Goal: Use online tool/utility: Utilize a website feature to perform a specific function

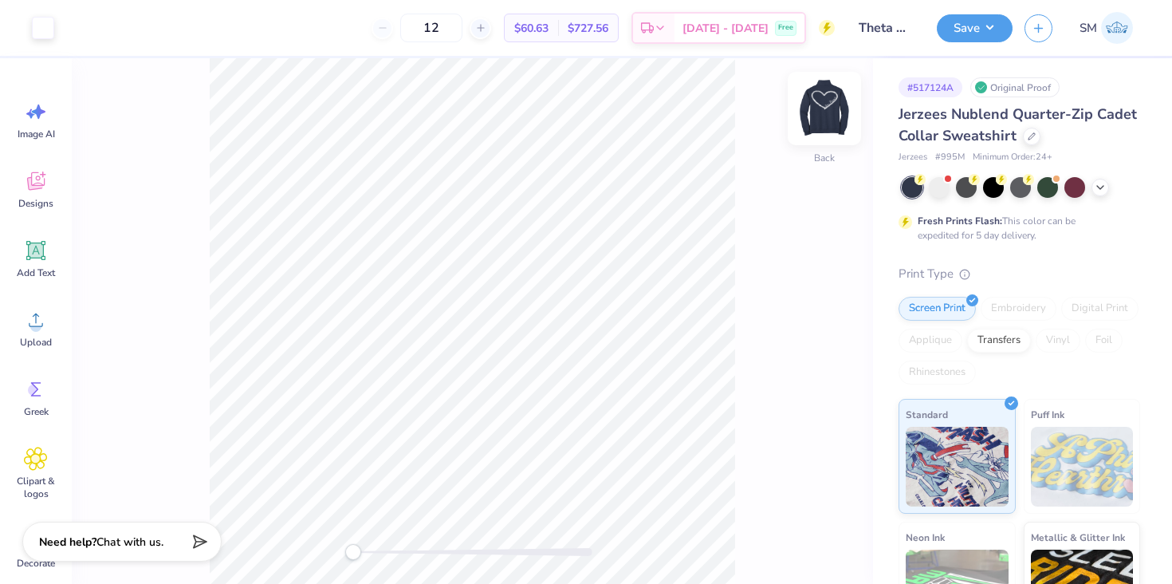
click at [831, 89] on img at bounding box center [824, 109] width 64 height 64
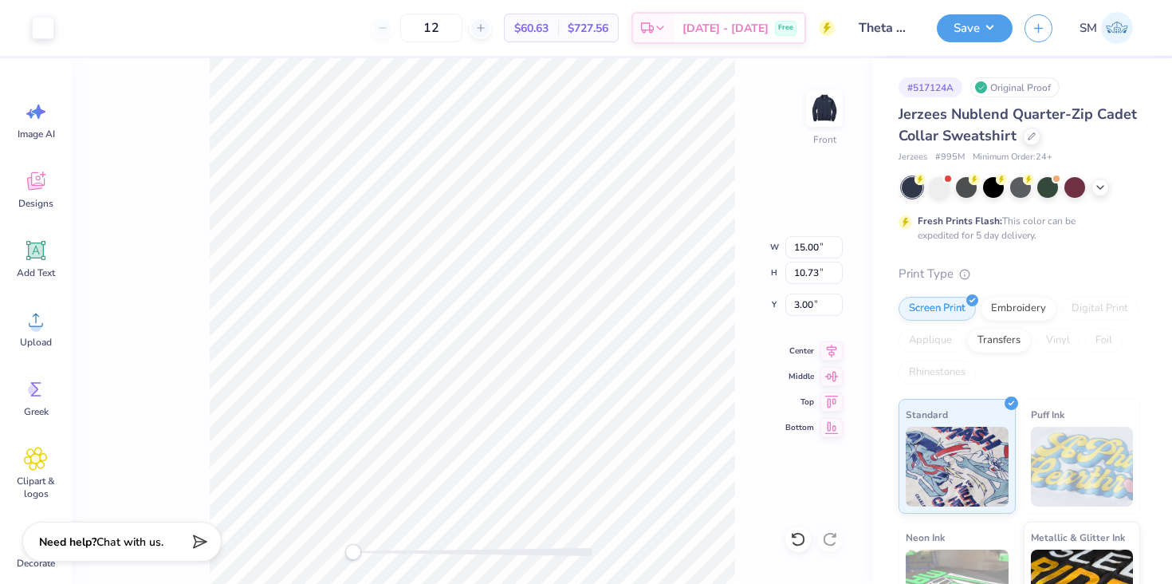
type input "3.12"
type input "1.74"
type input "4.29"
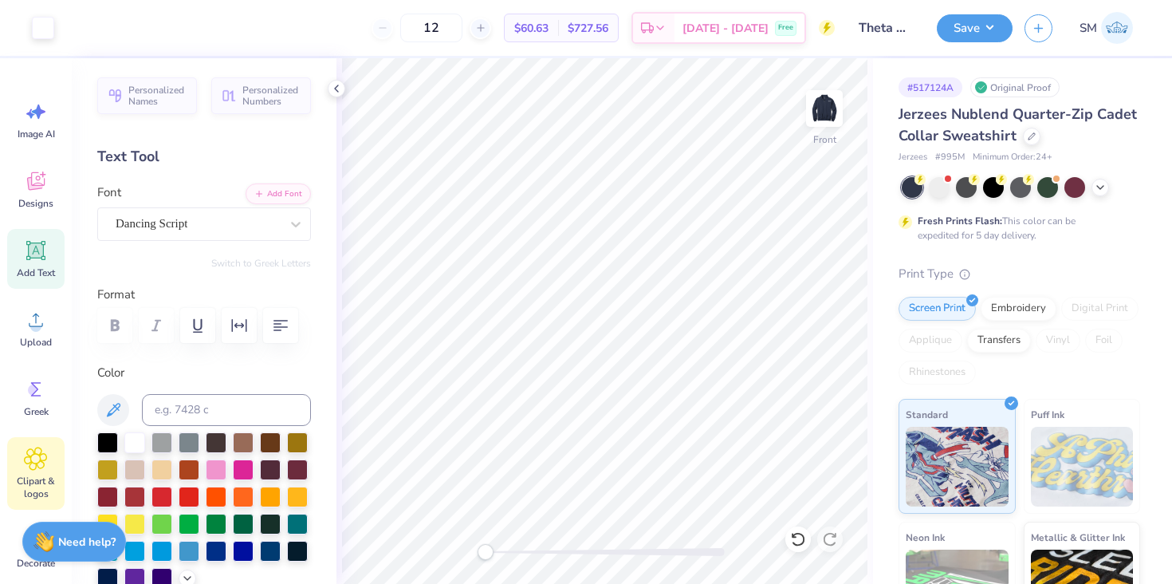
click at [31, 475] on span "Clipart & logos" at bounding box center [36, 487] width 53 height 26
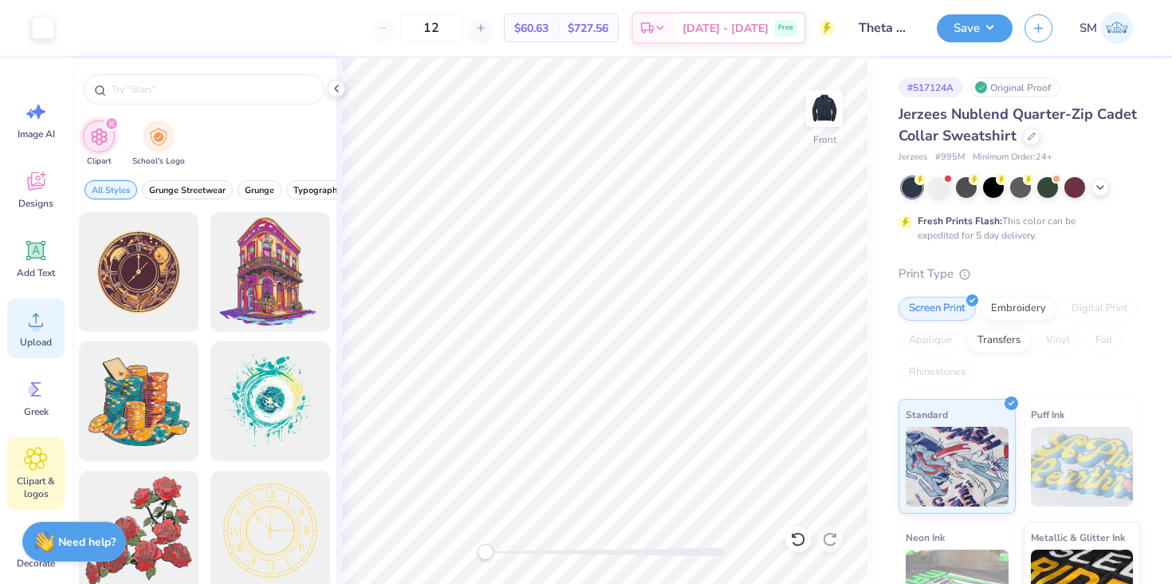
click at [30, 329] on icon at bounding box center [36, 320] width 24 height 24
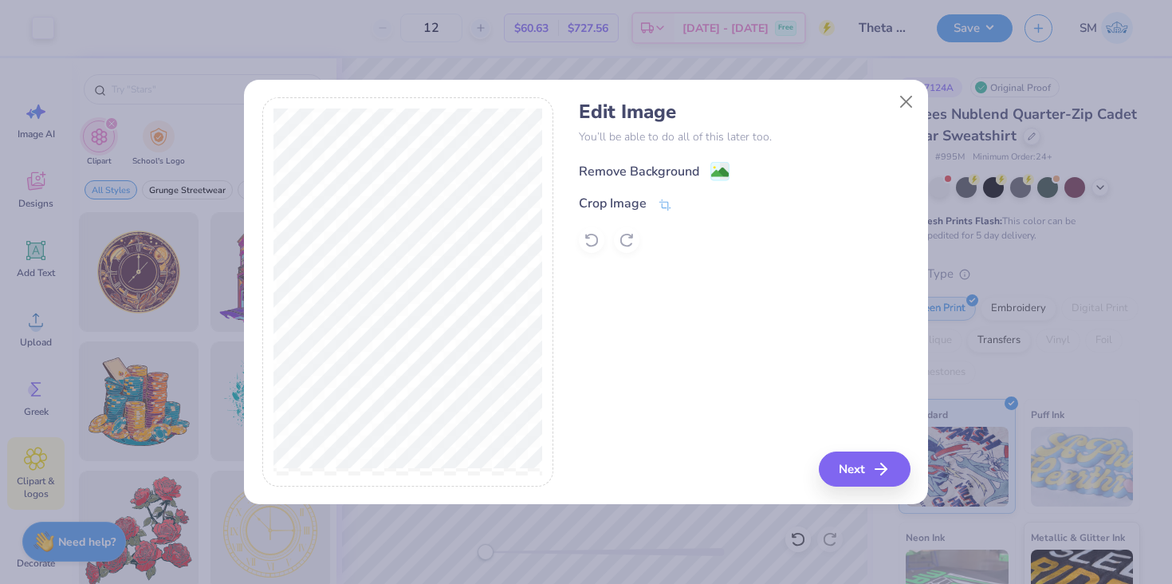
click at [630, 161] on div "Remove Background" at bounding box center [654, 171] width 151 height 20
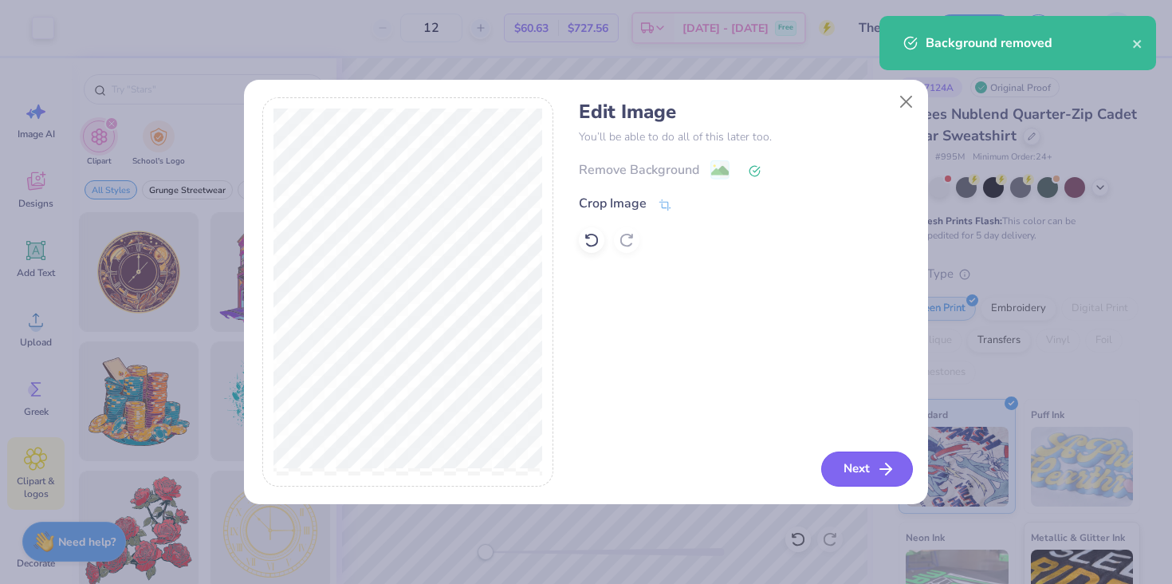
click at [841, 464] on button "Next" at bounding box center [867, 468] width 92 height 35
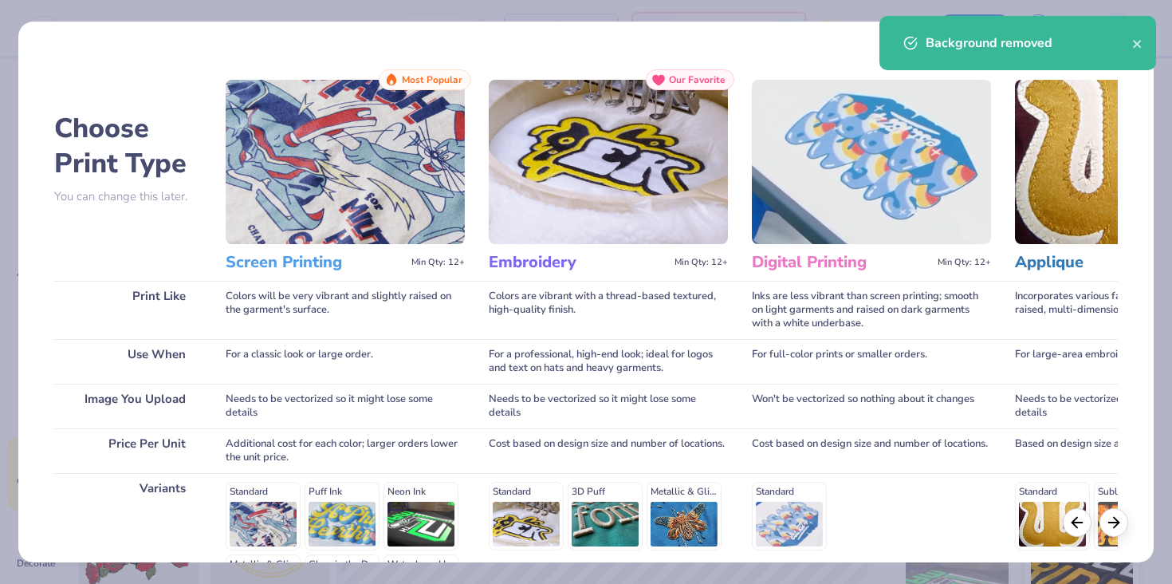
scroll to position [211, 0]
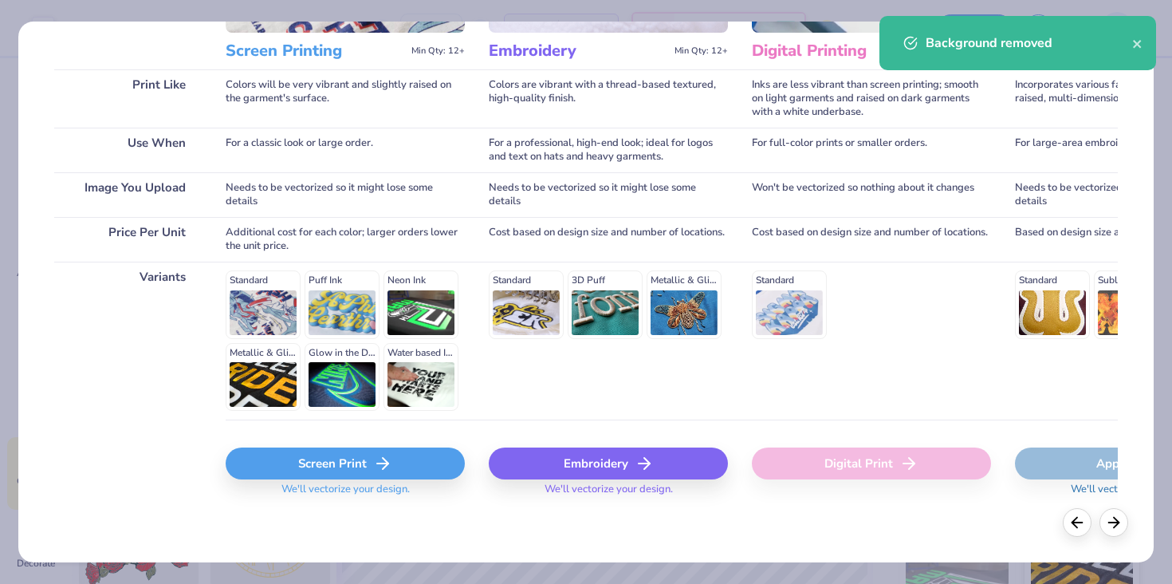
click at [314, 471] on div "Screen Print" at bounding box center [345, 463] width 239 height 32
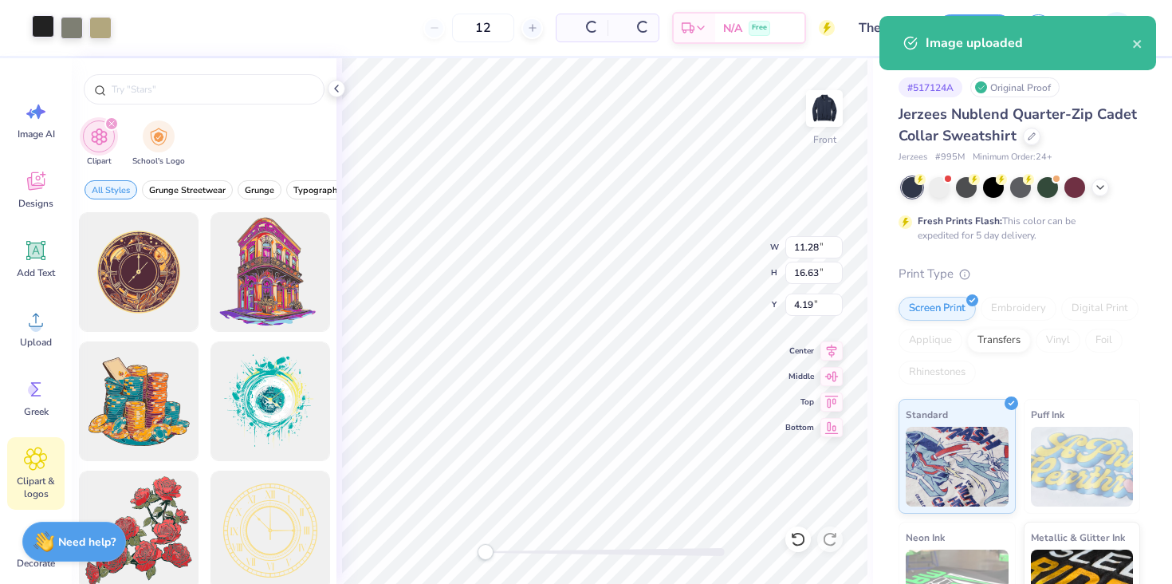
click at [42, 29] on div at bounding box center [43, 26] width 22 height 22
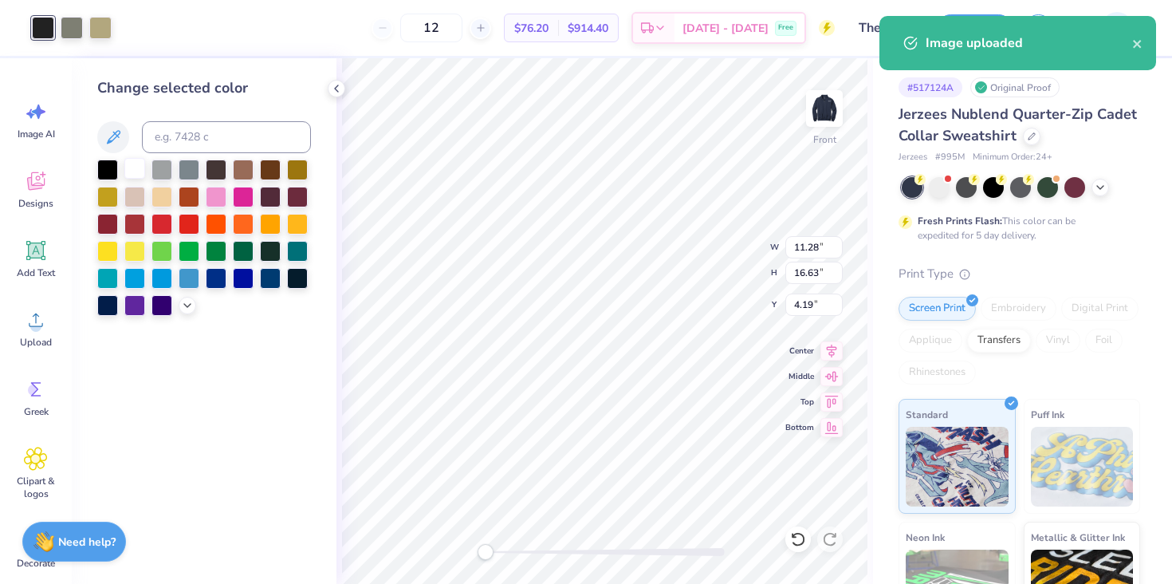
click at [132, 166] on div at bounding box center [134, 168] width 21 height 21
click at [72, 29] on div at bounding box center [72, 26] width 22 height 22
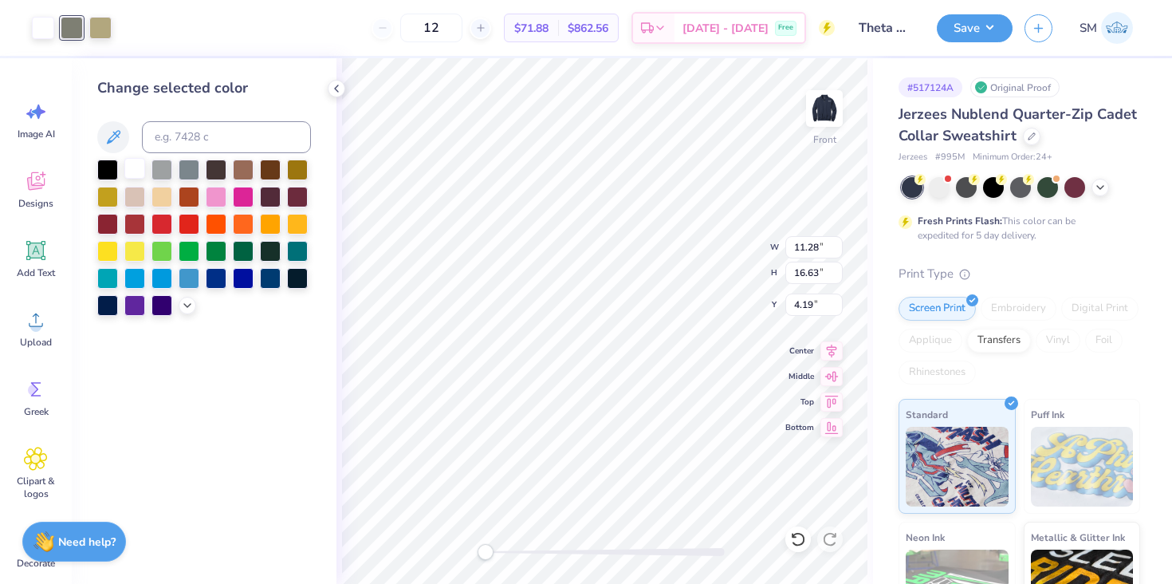
click at [142, 167] on div at bounding box center [134, 168] width 21 height 21
click at [73, 21] on div at bounding box center [72, 26] width 22 height 22
click at [135, 176] on div at bounding box center [134, 168] width 21 height 21
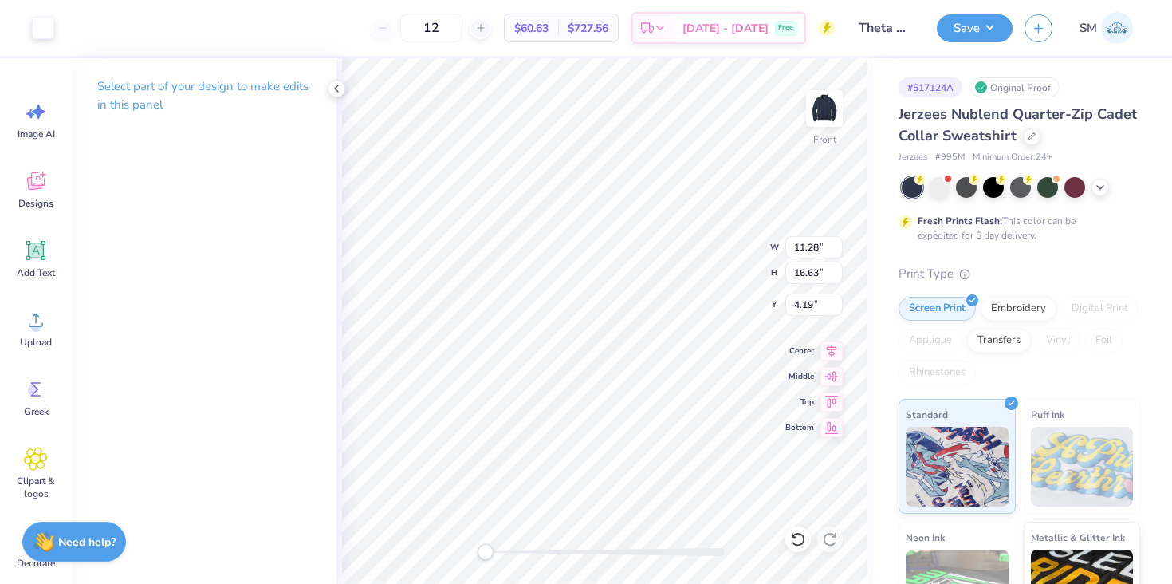
type input "5.97"
type input "4.27"
type input "3.00"
type input "8.09"
type input "11.93"
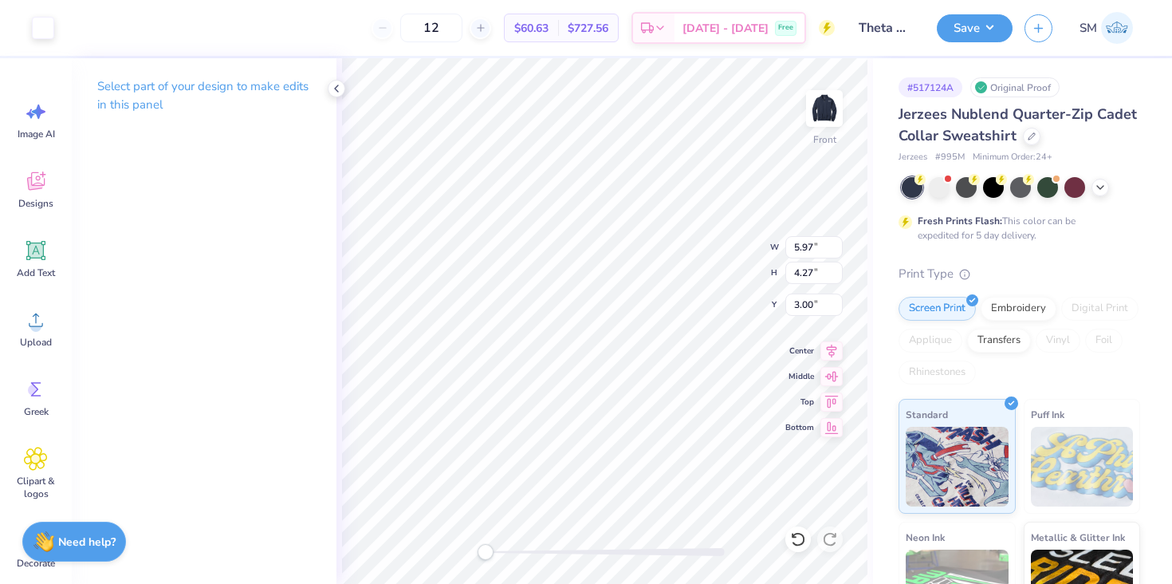
type input "7.27"
type input "3.00"
click at [41, 244] on icon at bounding box center [35, 250] width 19 height 19
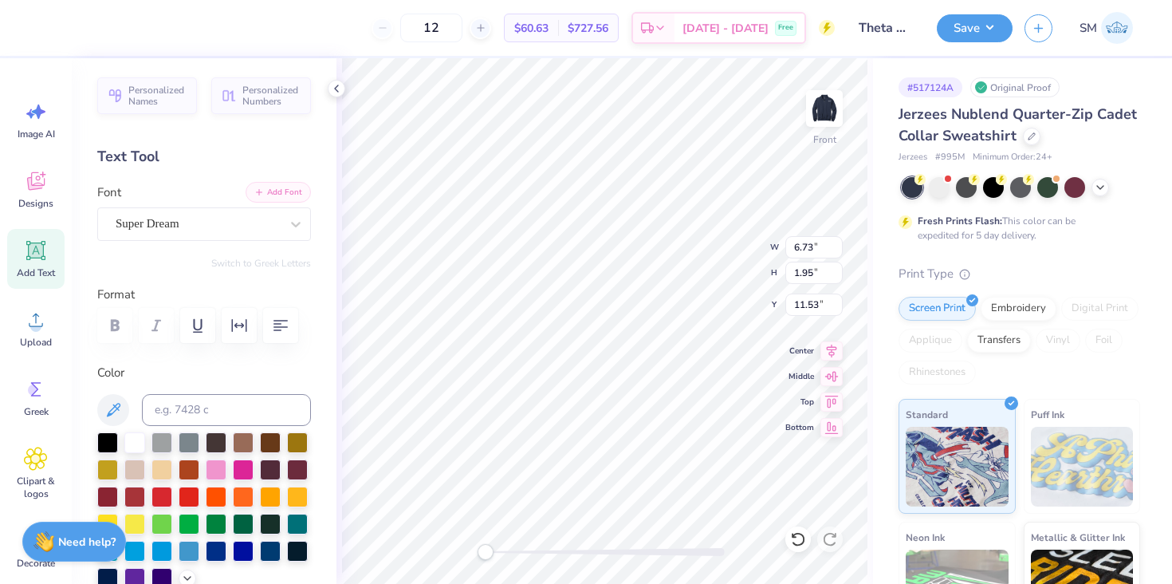
scroll to position [0, 6]
type textarea "[GEOGRAPHIC_DATA][US_STATE], [GEOGRAPHIC_DATA]"
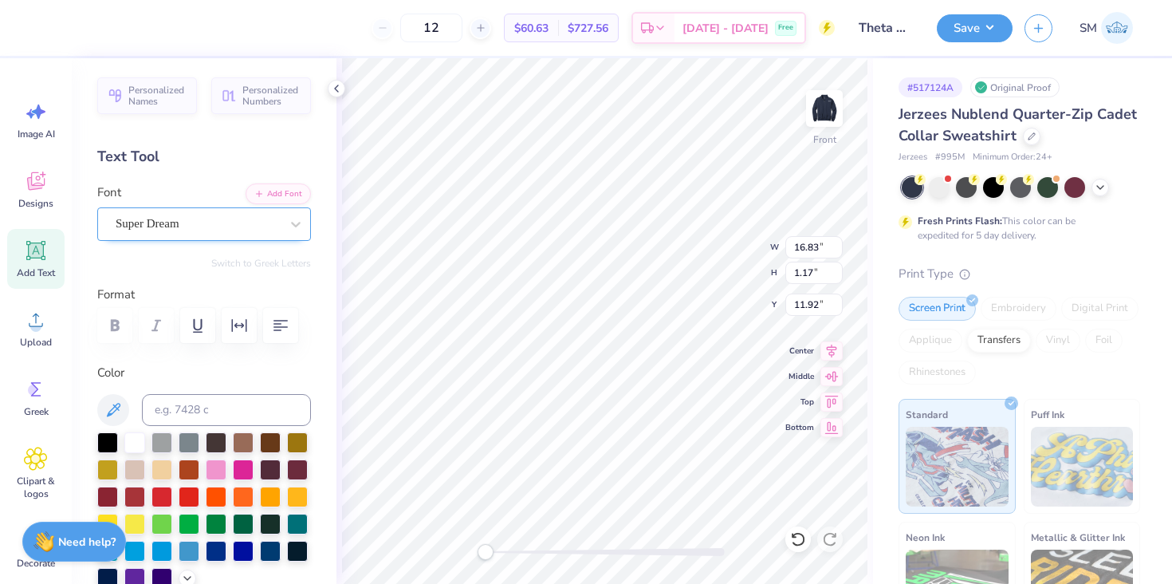
click at [226, 225] on div "Super Dream" at bounding box center [197, 223] width 167 height 25
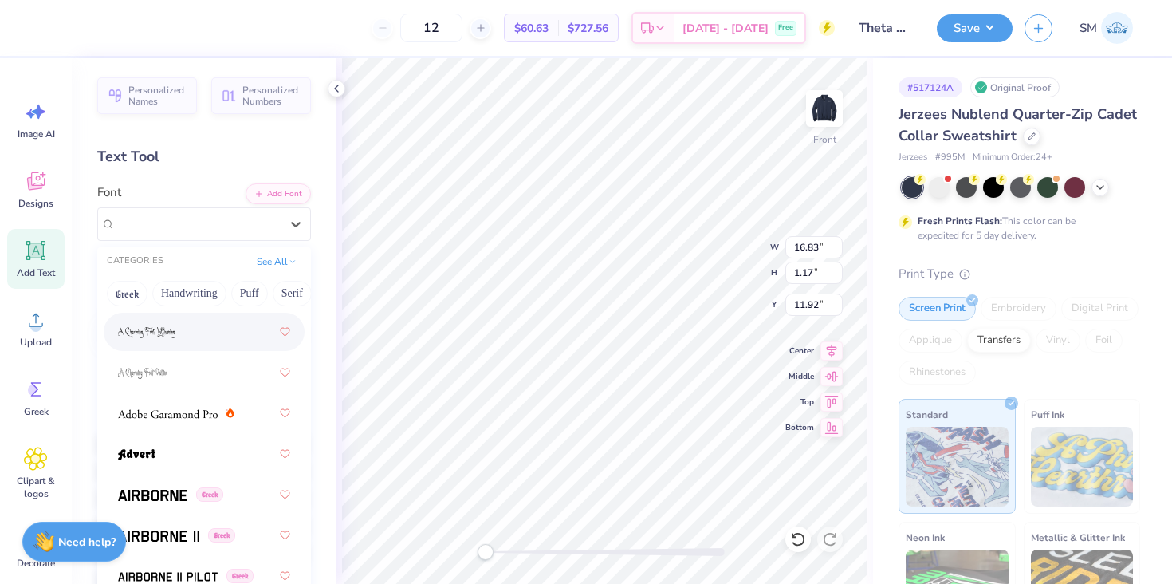
scroll to position [316, 0]
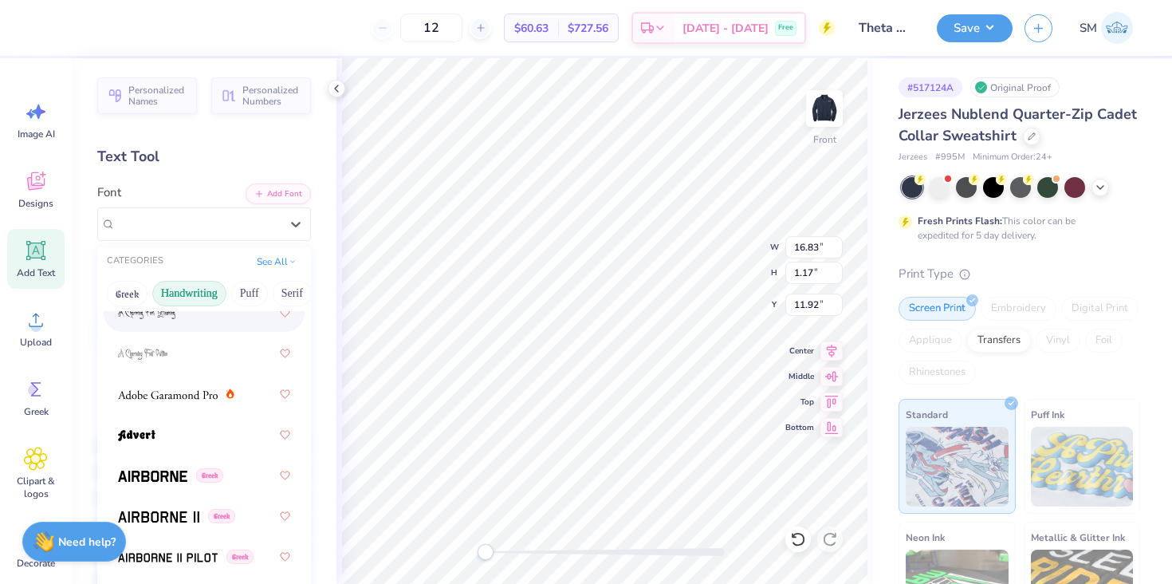
click at [204, 300] on button "Handwriting" at bounding box center [189, 294] width 74 height 26
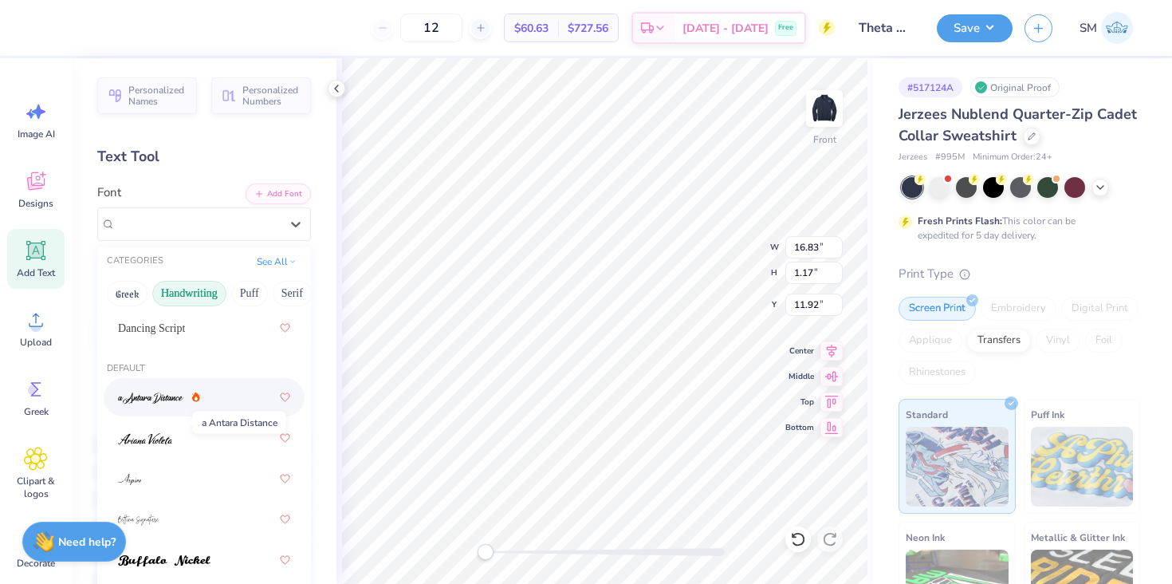
scroll to position [2, 0]
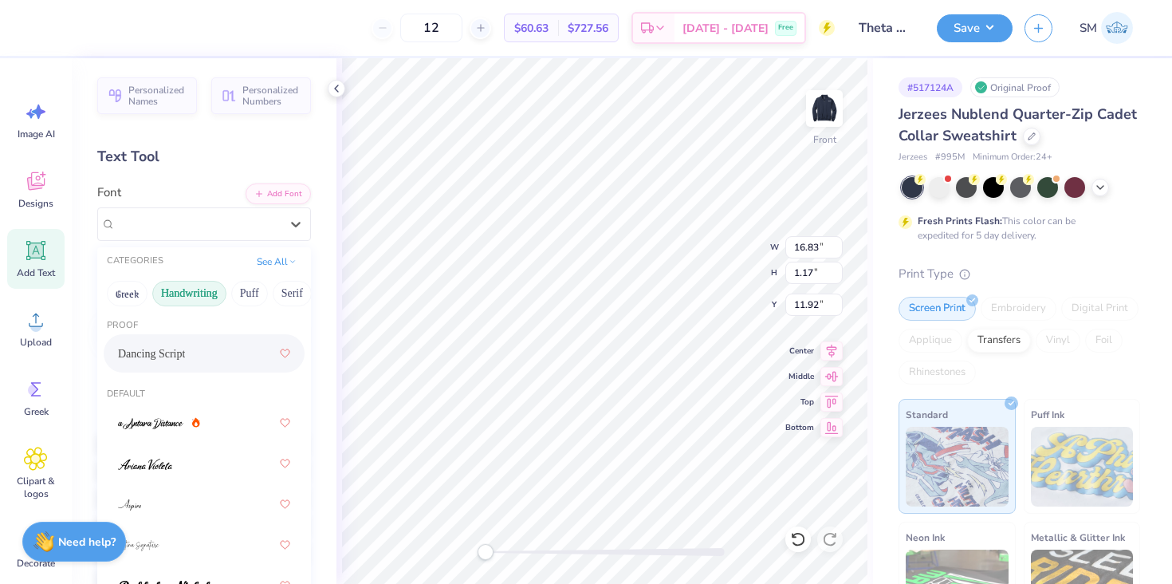
click at [169, 358] on span "Dancing Script" at bounding box center [151, 353] width 67 height 17
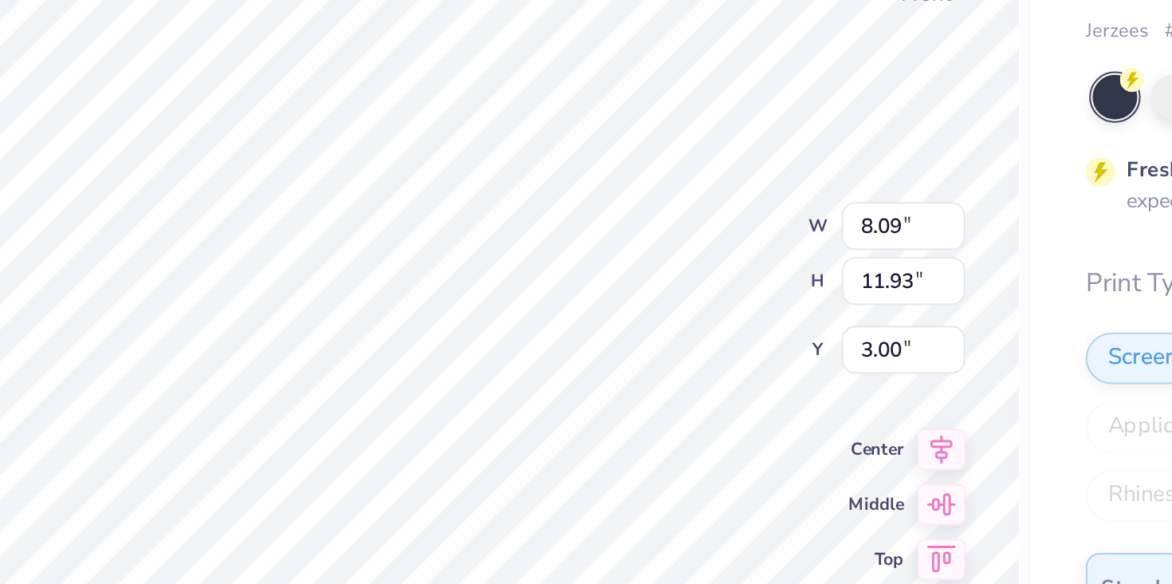
type input "8.09"
type input "11.93"
type input "1.10"
type input "9.74"
type input "8.09"
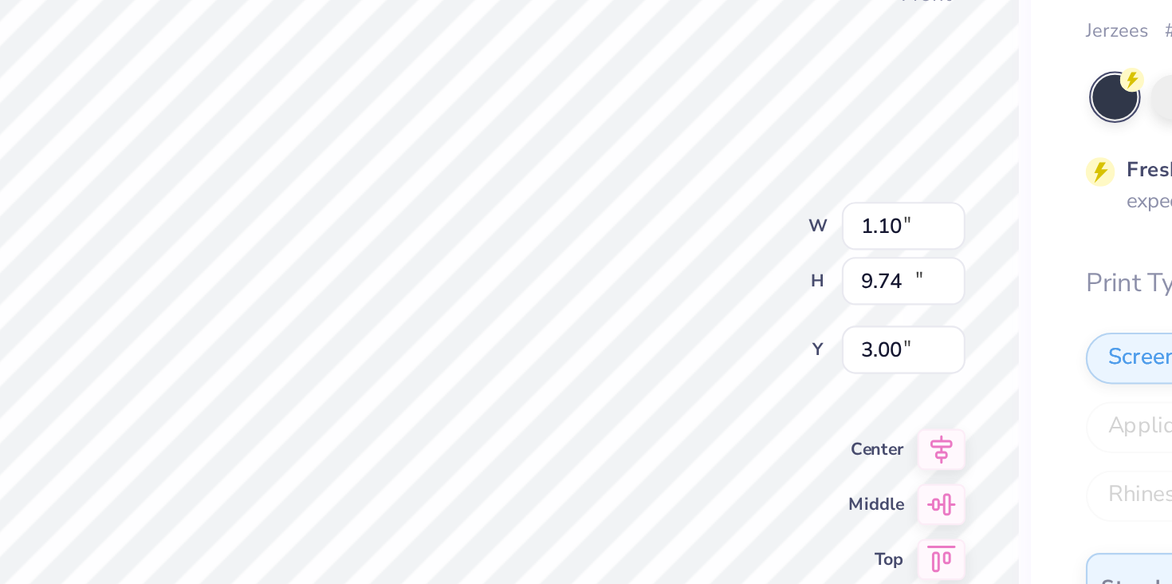
type input "11.93"
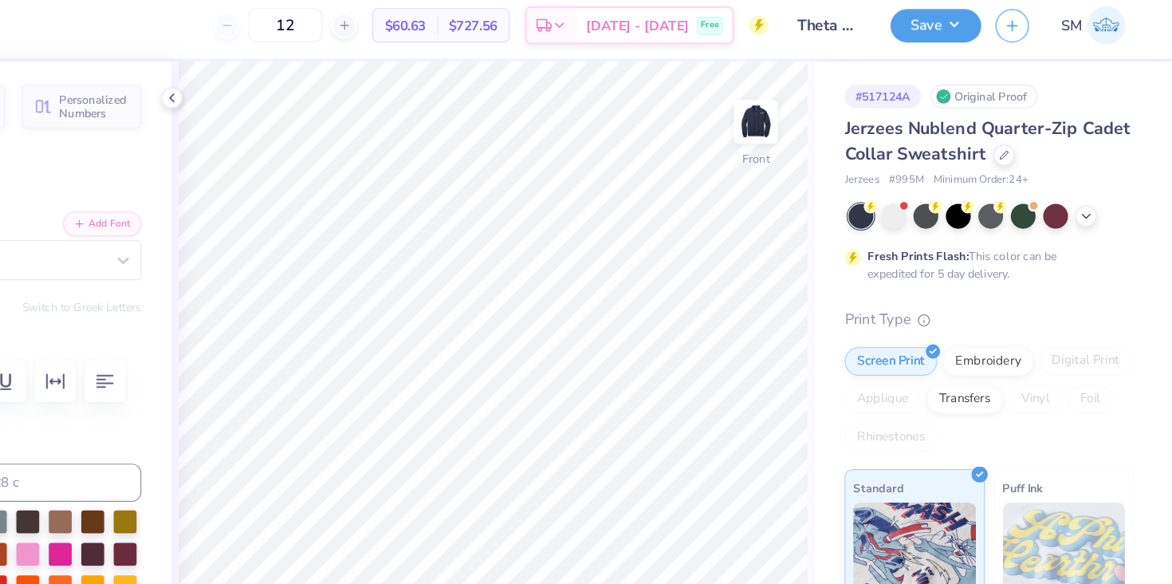
scroll to position [0, 0]
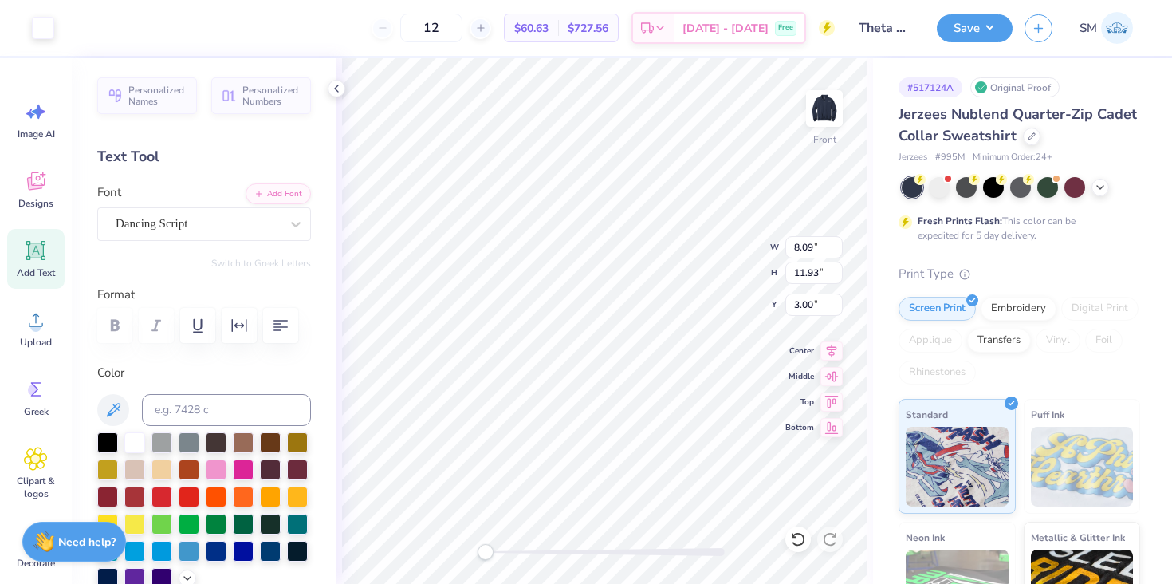
type input "11.25"
type input "16.58"
type input "3.48"
type input "9.54"
type input "14.06"
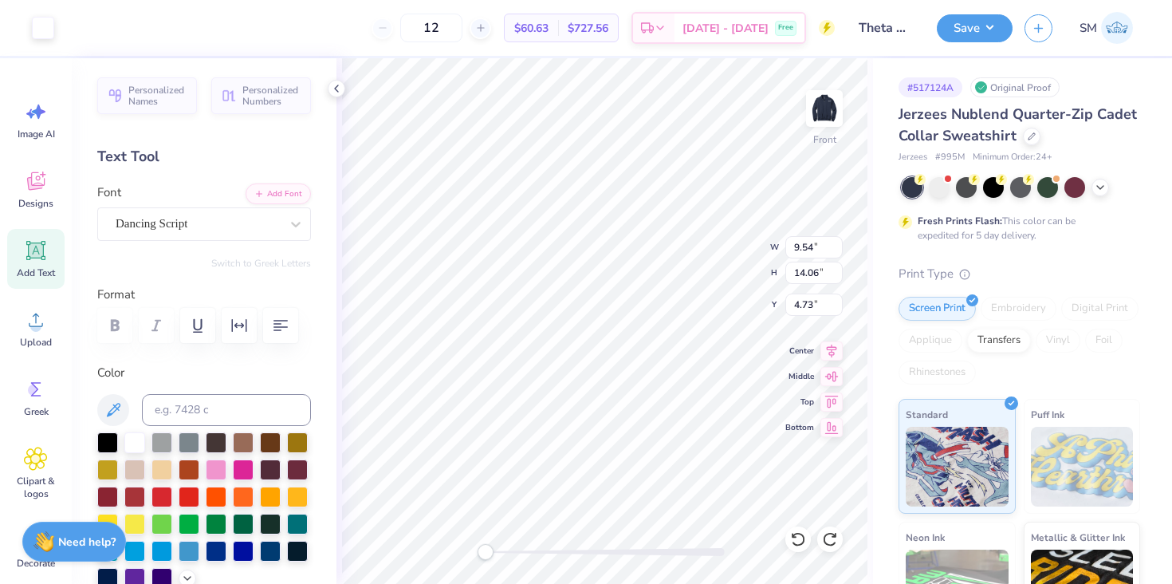
type input "3.00"
click at [833, 89] on img at bounding box center [824, 109] width 64 height 64
